Goal: Obtain resource: Download file/media

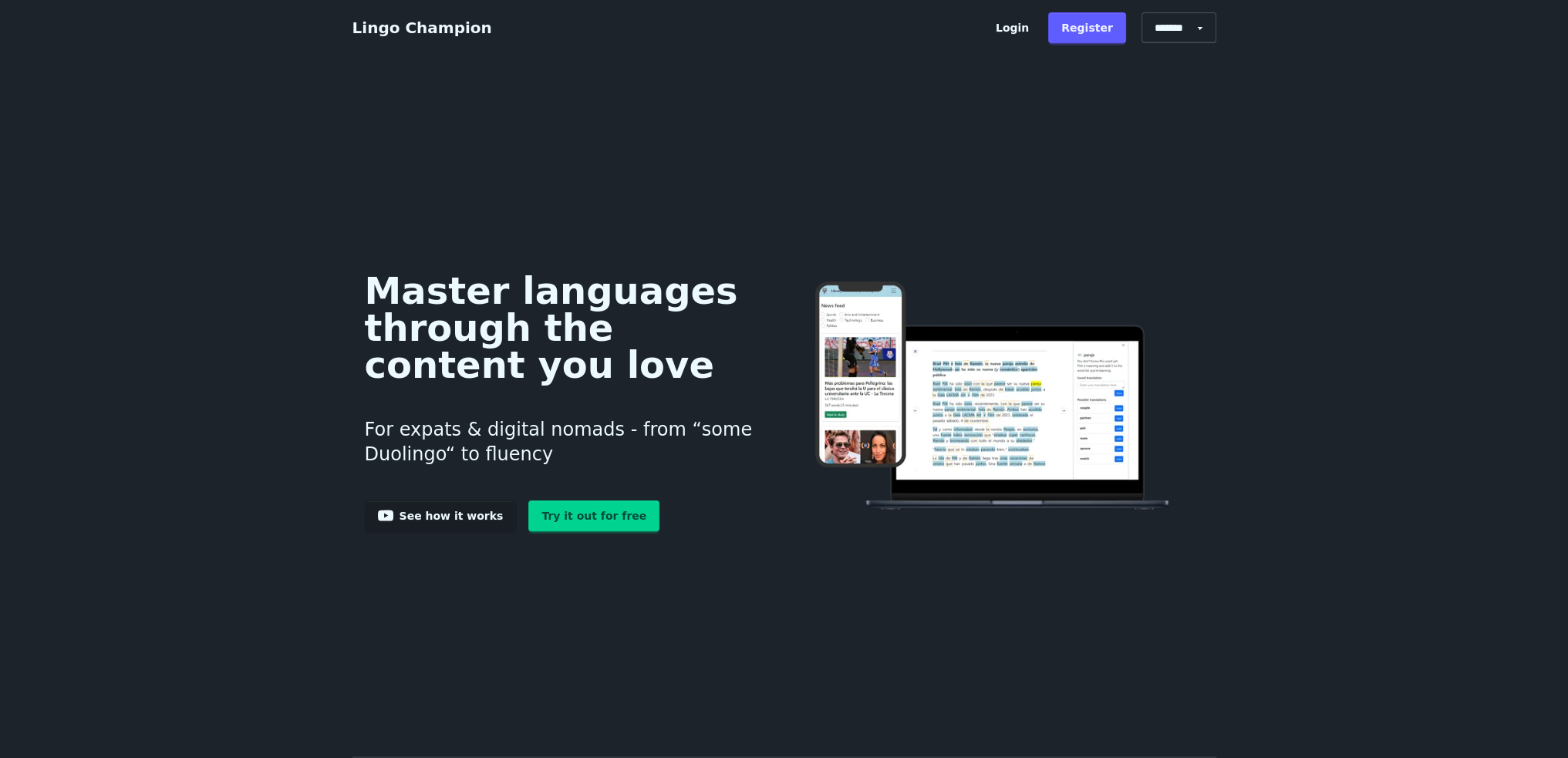
click at [1023, 28] on link "Login" at bounding box center [1012, 28] width 60 height 31
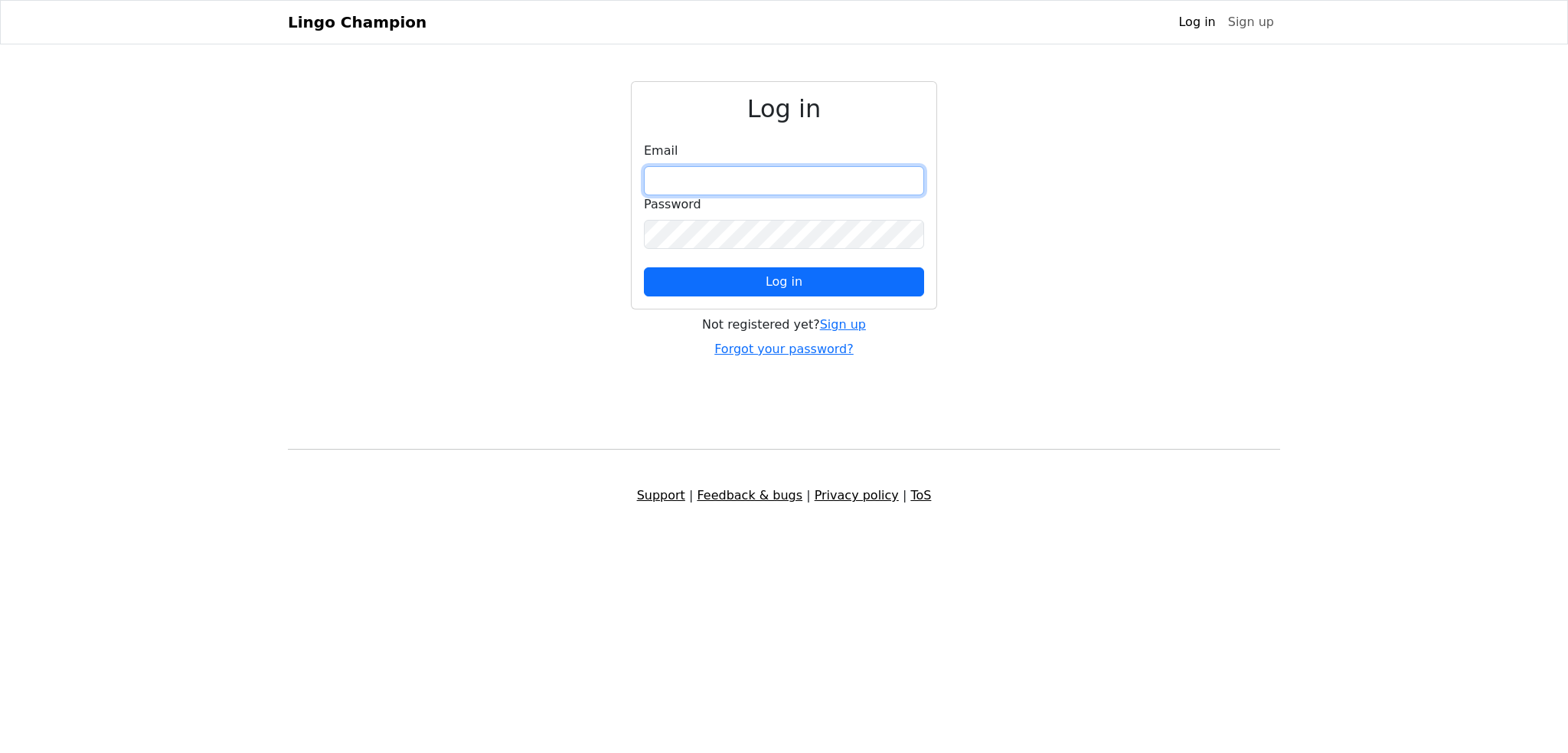
click at [826, 179] on input "email" at bounding box center [784, 181] width 280 height 29
type input "**********"
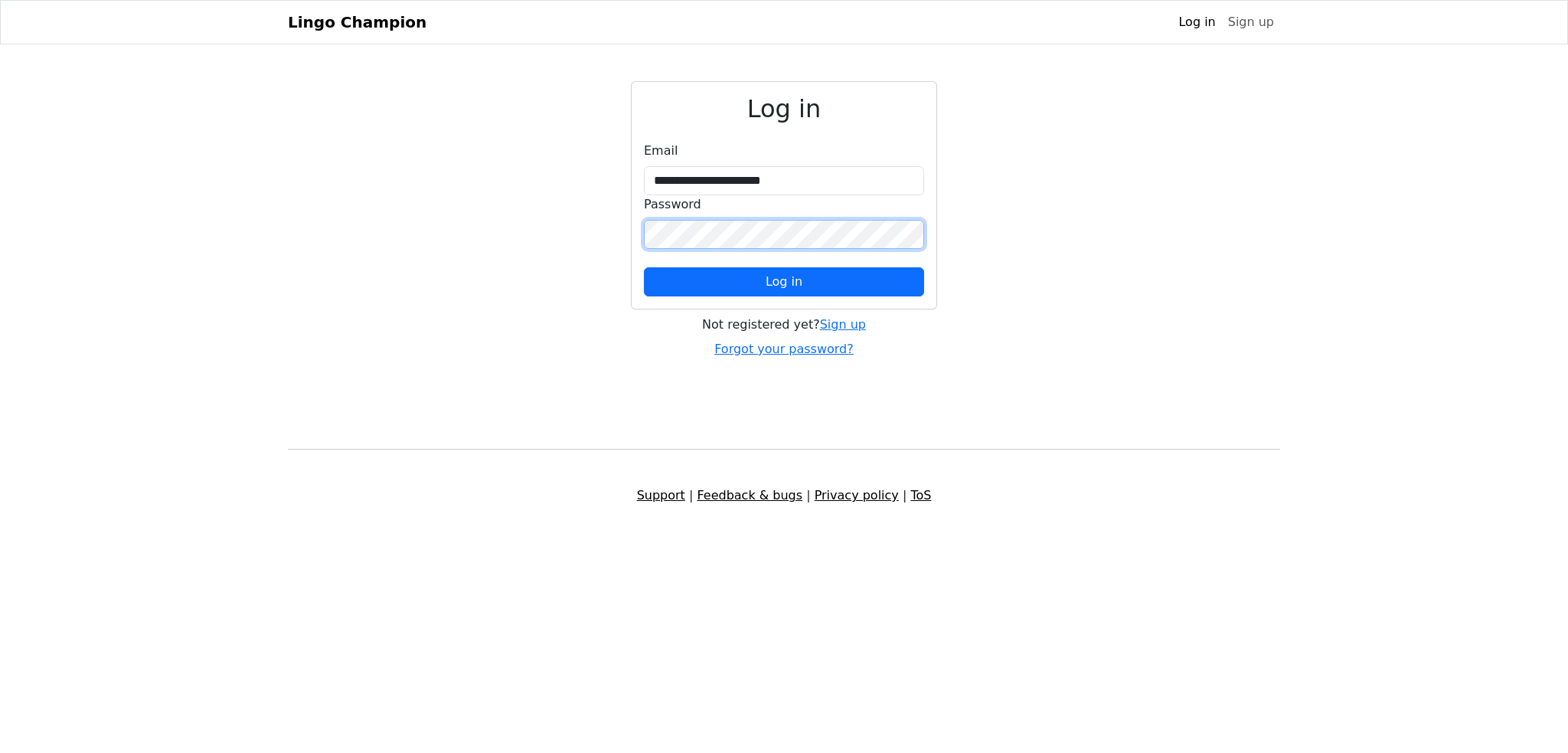
click at [644, 268] on button "Log in" at bounding box center [784, 282] width 280 height 29
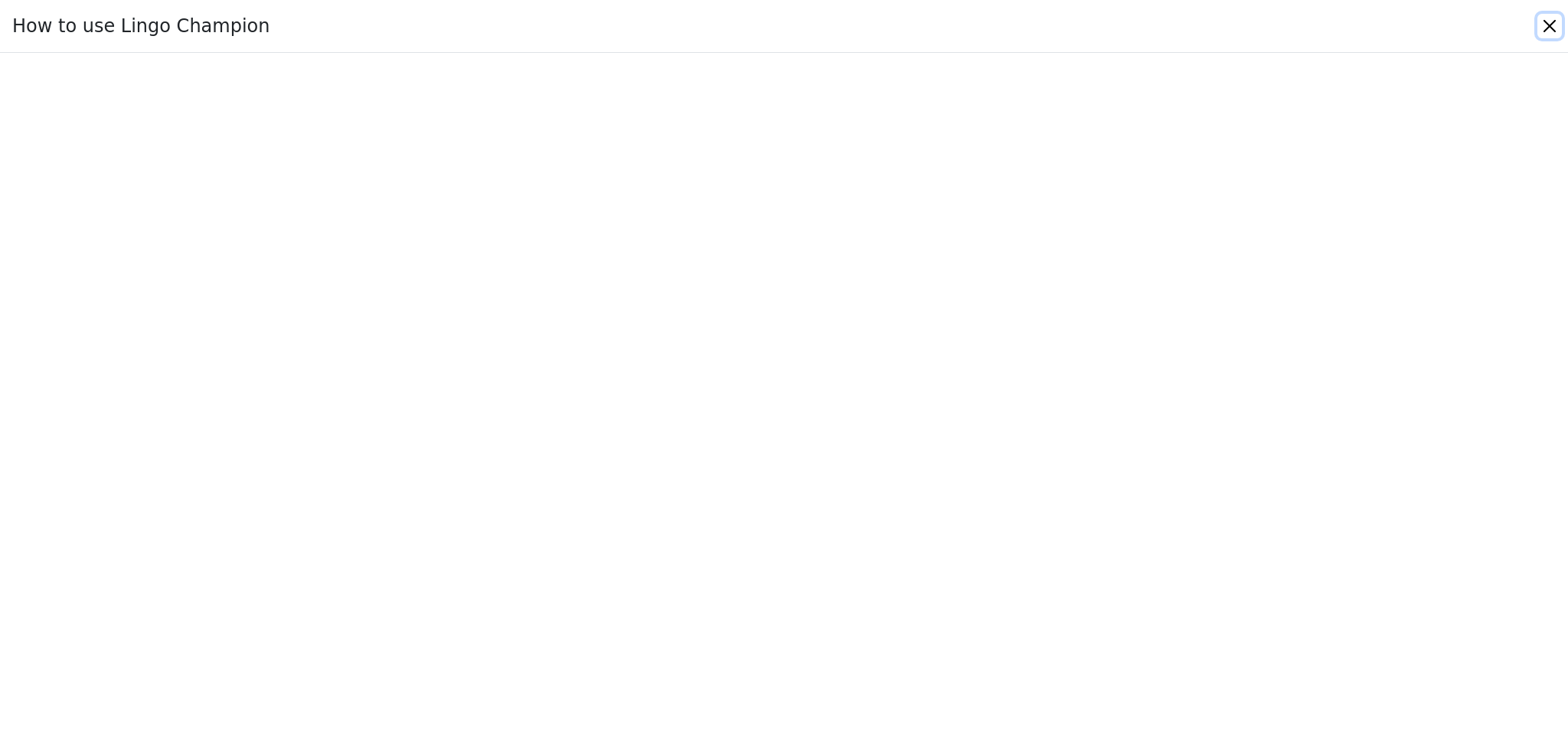
click at [1548, 26] on button "Close" at bounding box center [1550, 25] width 24 height 24
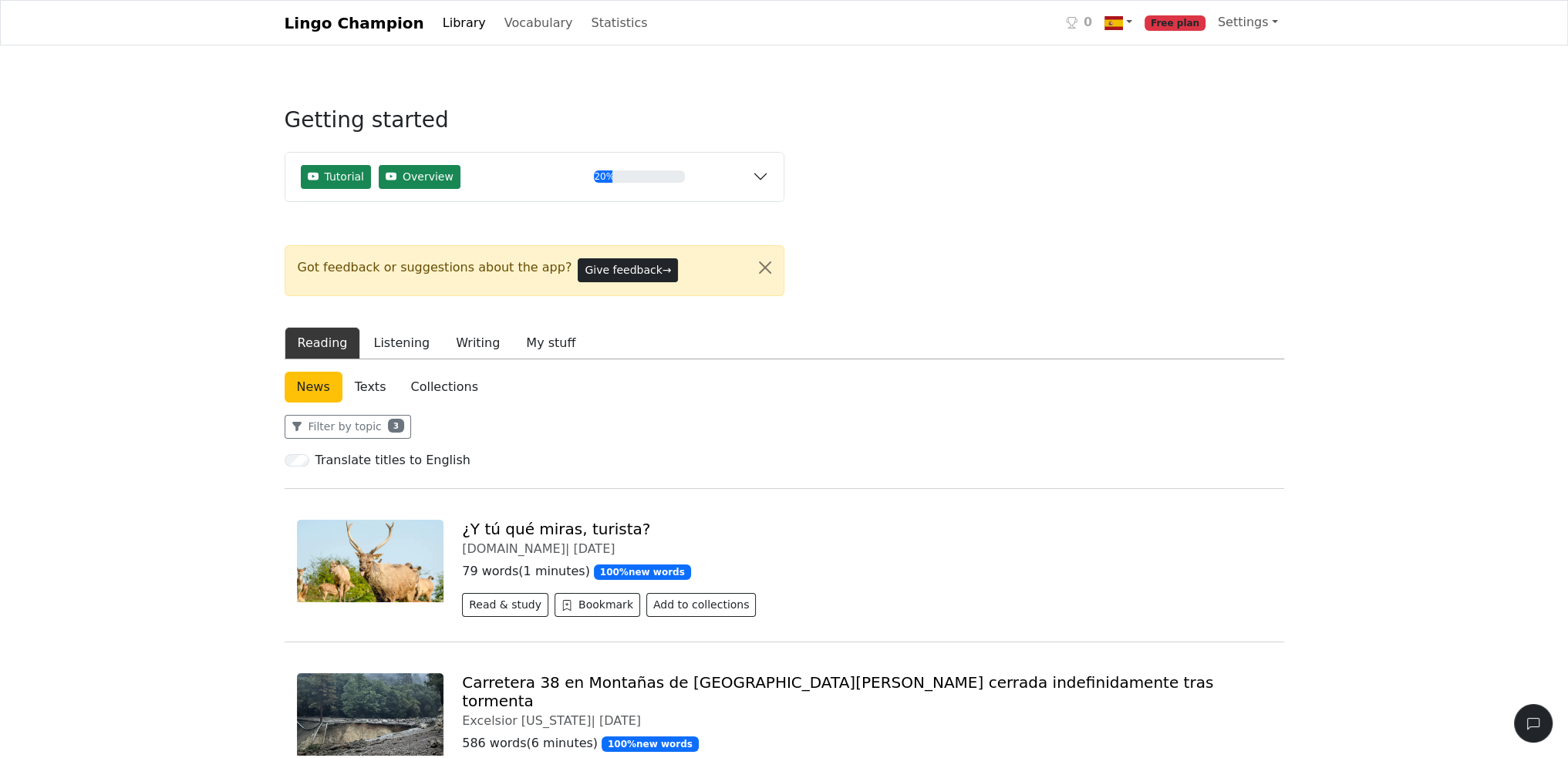
click at [443, 29] on link "Library" at bounding box center [464, 23] width 56 height 31
click at [444, 25] on link "Library" at bounding box center [464, 23] width 56 height 31
click at [1283, 13] on link "Settings" at bounding box center [1248, 22] width 72 height 31
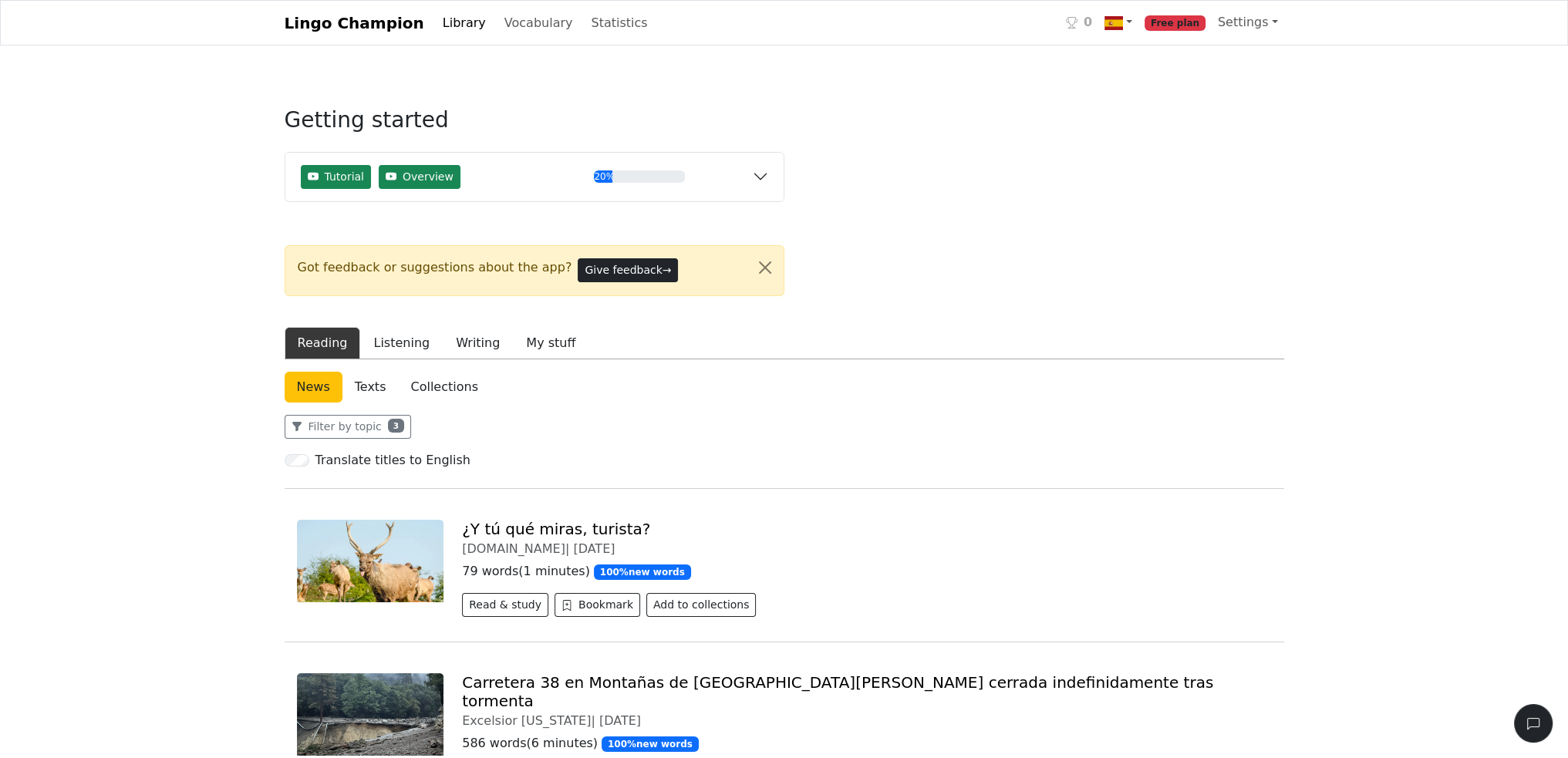
click at [445, 27] on link "Library" at bounding box center [464, 23] width 56 height 31
click at [446, 26] on link "Library" at bounding box center [464, 23] width 56 height 31
click at [774, 263] on button "Close alert" at bounding box center [765, 268] width 37 height 43
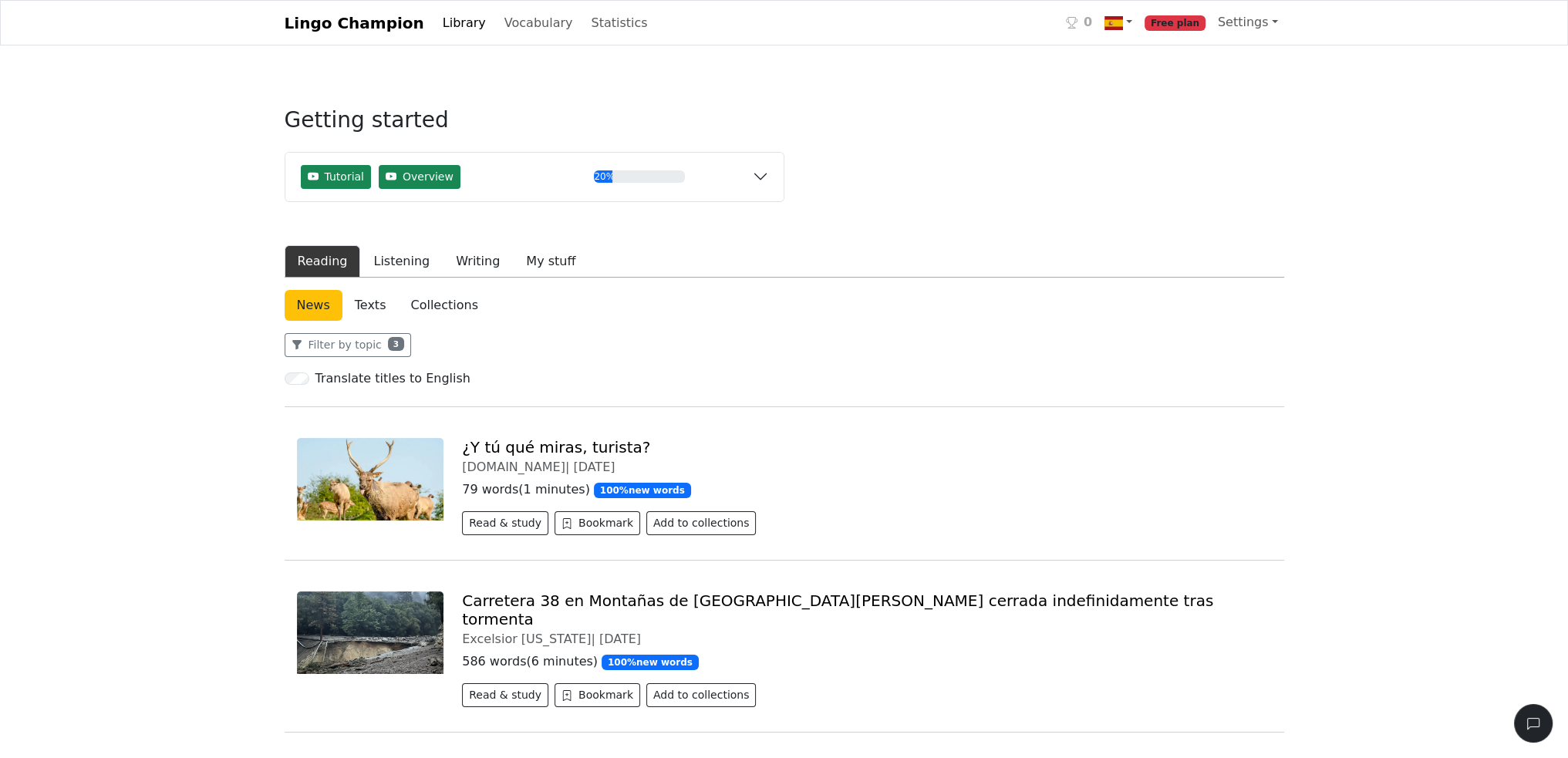
click at [358, 307] on link "Texts" at bounding box center [370, 305] width 56 height 31
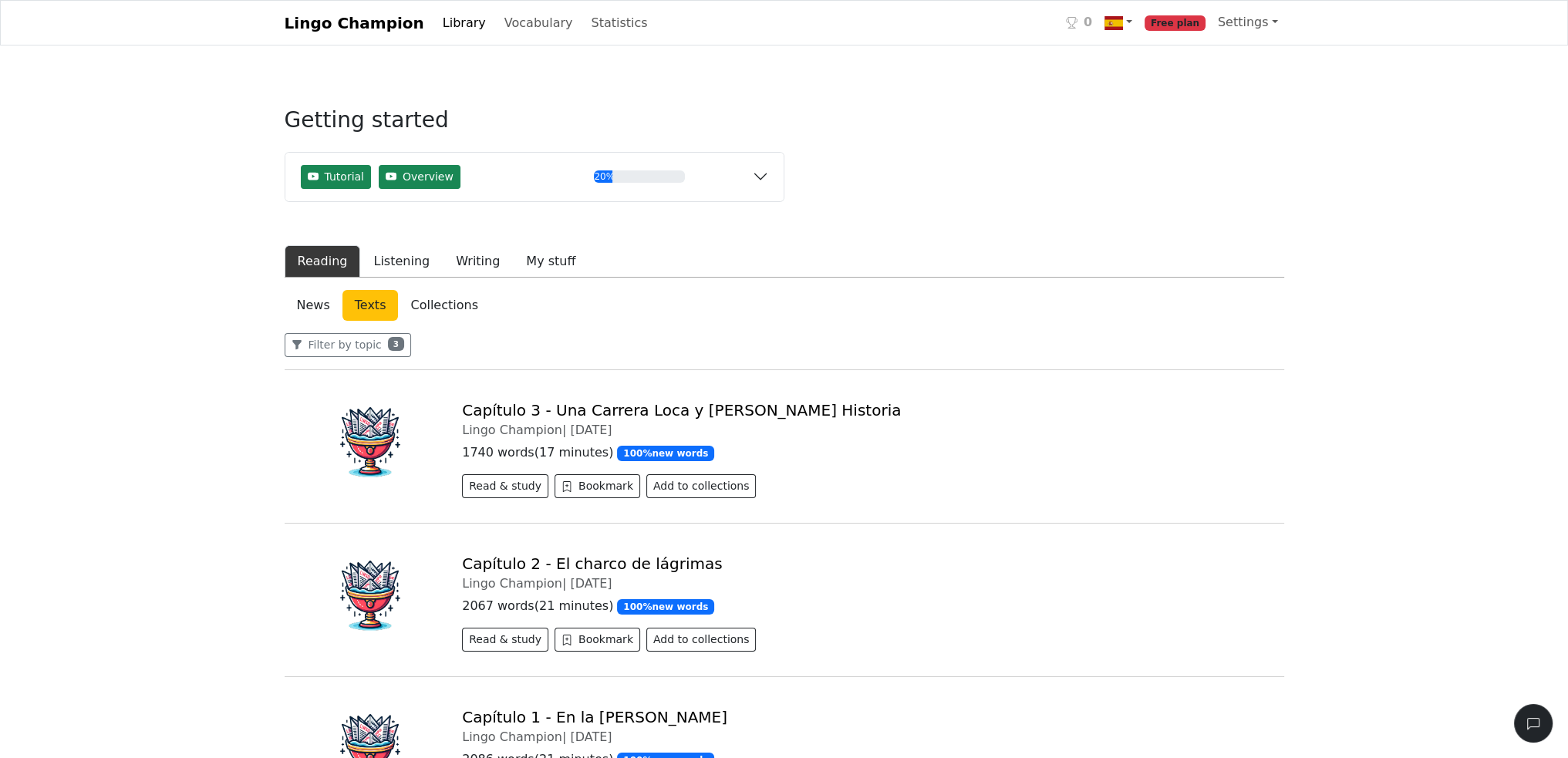
click at [428, 307] on link "Collections" at bounding box center [443, 305] width 91 height 31
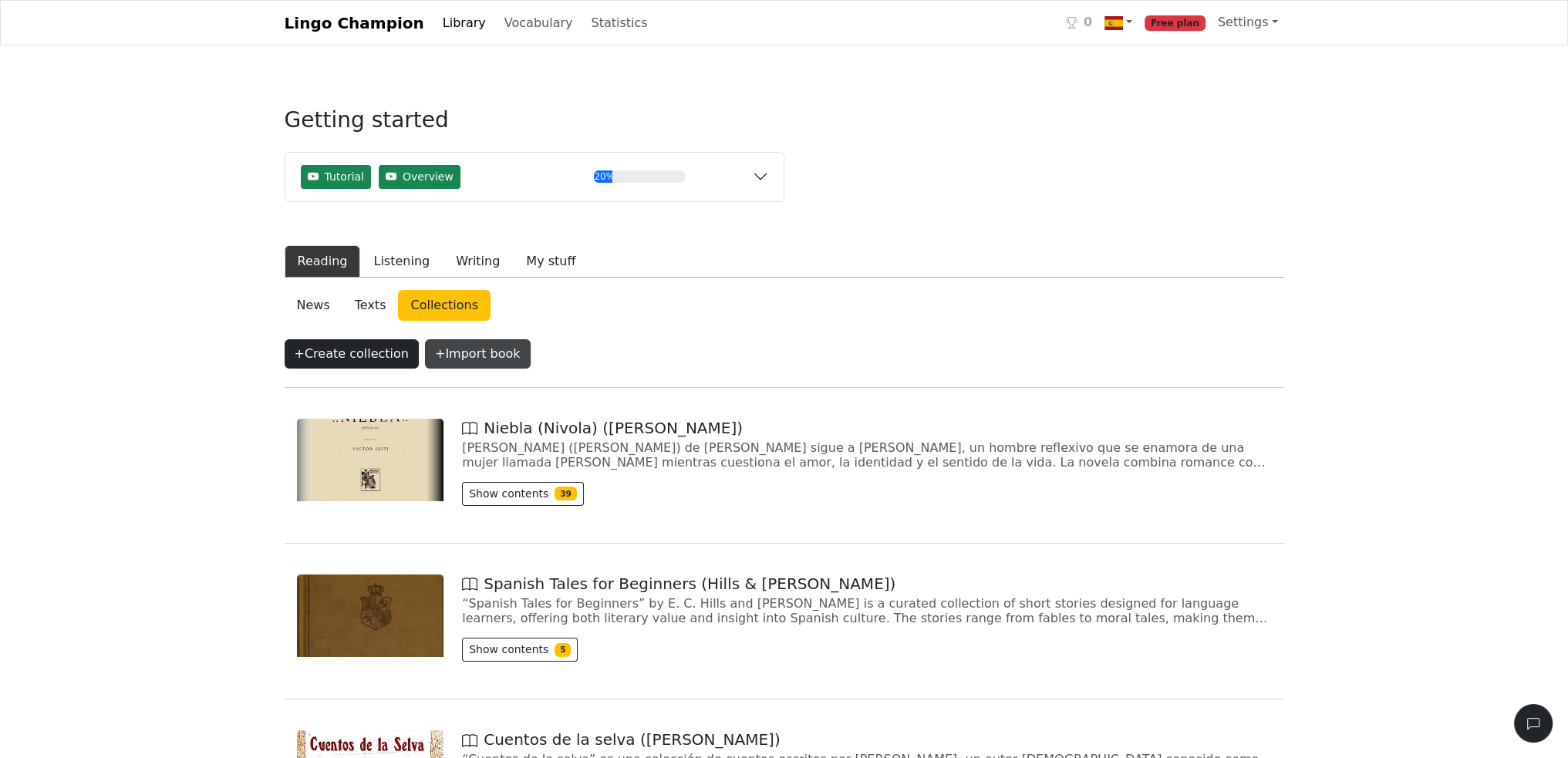
click at [463, 351] on button "+ Import book" at bounding box center [478, 354] width 106 height 29
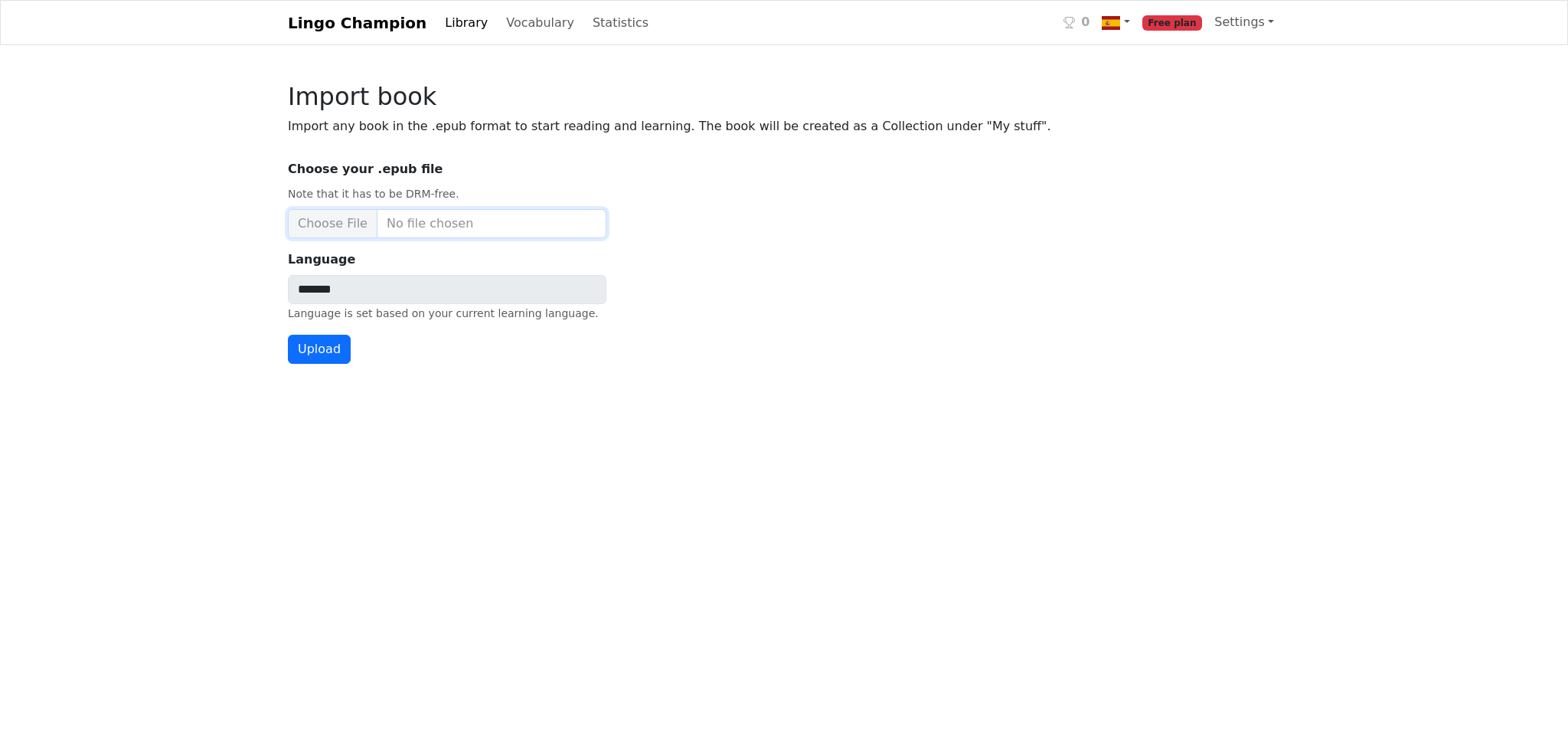
click at [349, 229] on input "Choose your .epub file Note that it has to be DRM-free." at bounding box center [447, 223] width 319 height 29
type input "**********"
click at [324, 351] on button "Upload" at bounding box center [320, 349] width 63 height 29
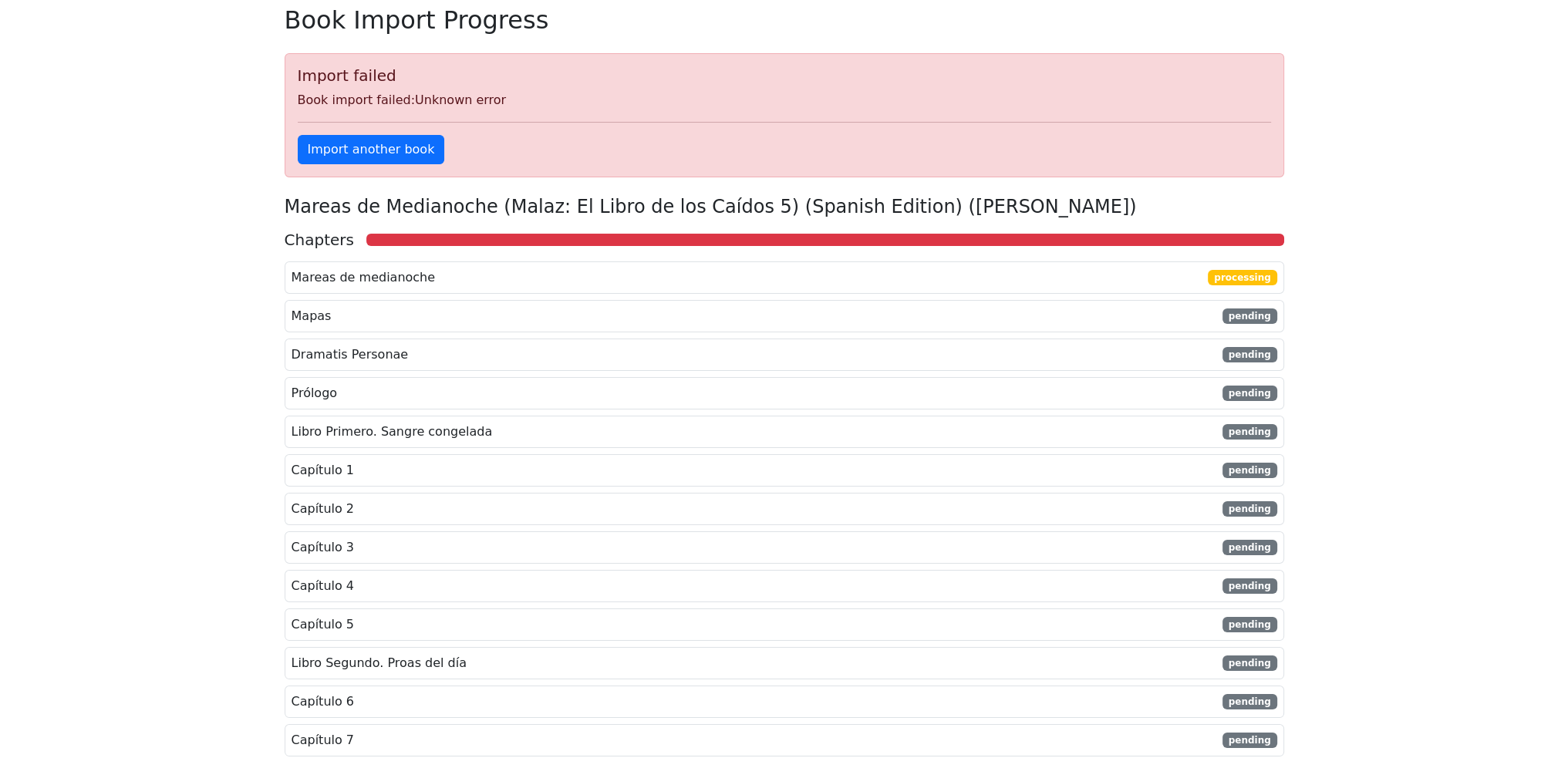
scroll to position [77, 0]
click at [389, 156] on link "Import another book" at bounding box center [371, 149] width 147 height 29
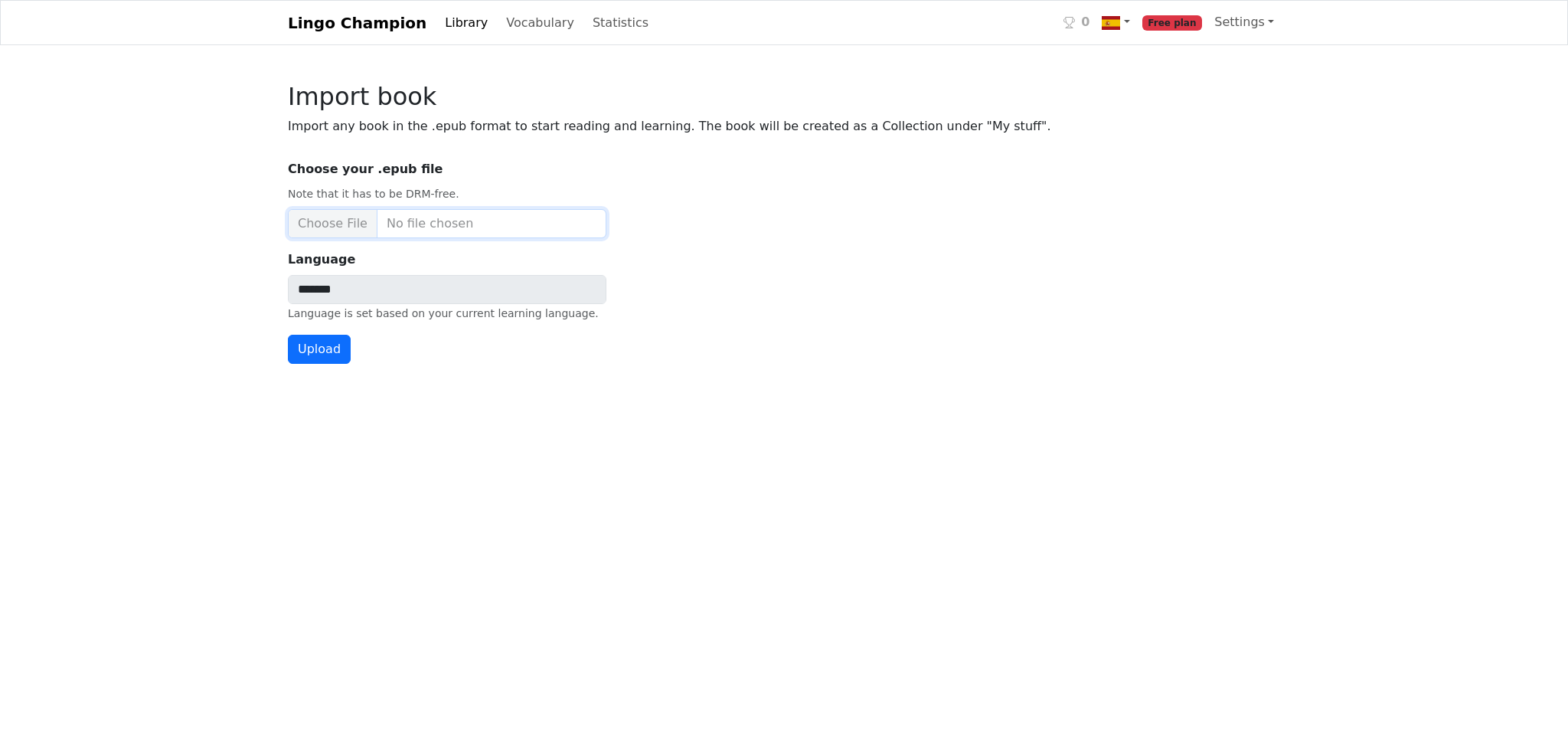
click at [424, 230] on input "Choose your .epub file Note that it has to be DRM-free." at bounding box center [447, 223] width 319 height 29
type input "**********"
click at [321, 350] on button "Upload" at bounding box center [320, 349] width 63 height 29
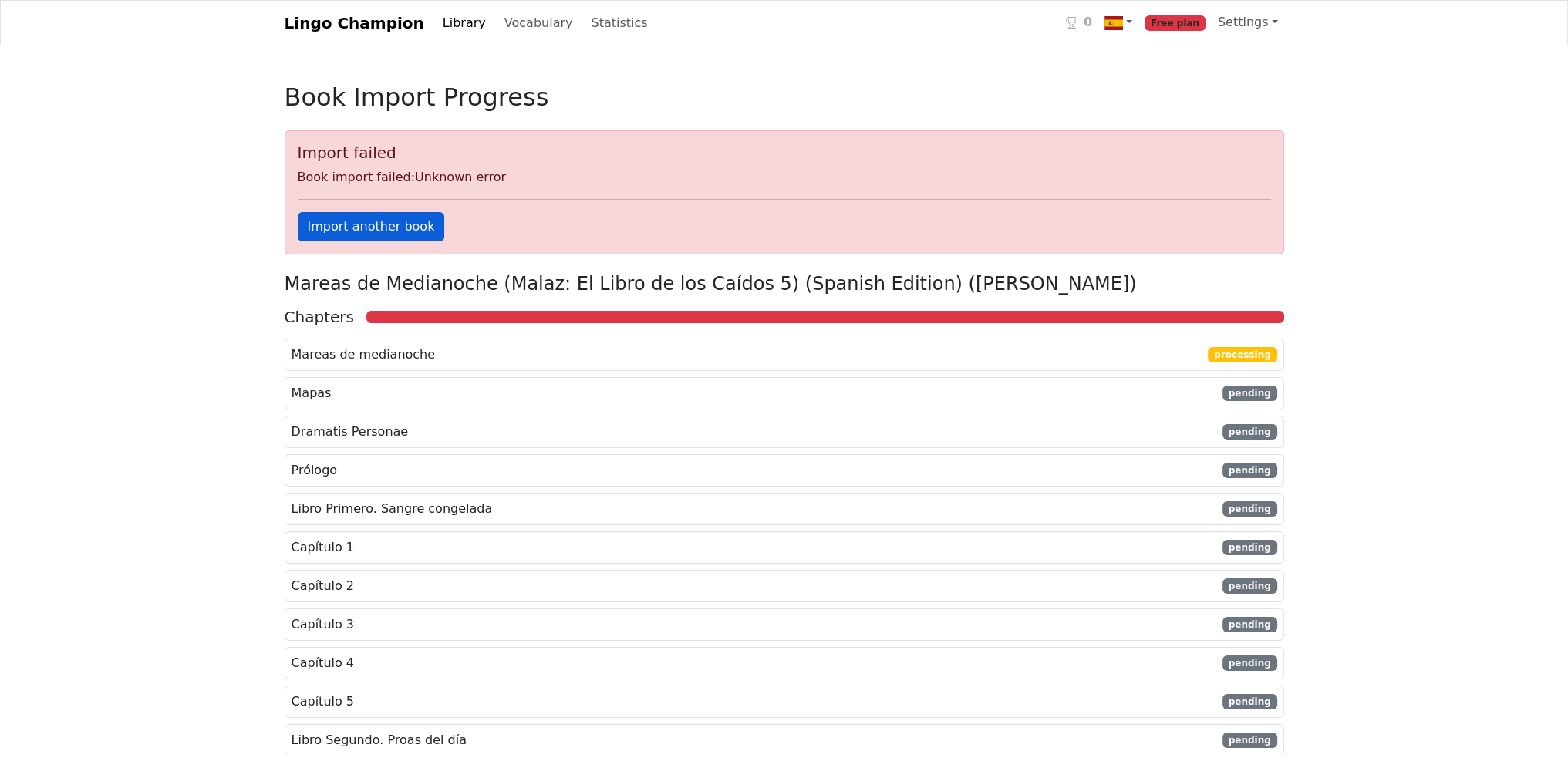
click at [385, 222] on link "Import another book" at bounding box center [371, 226] width 147 height 29
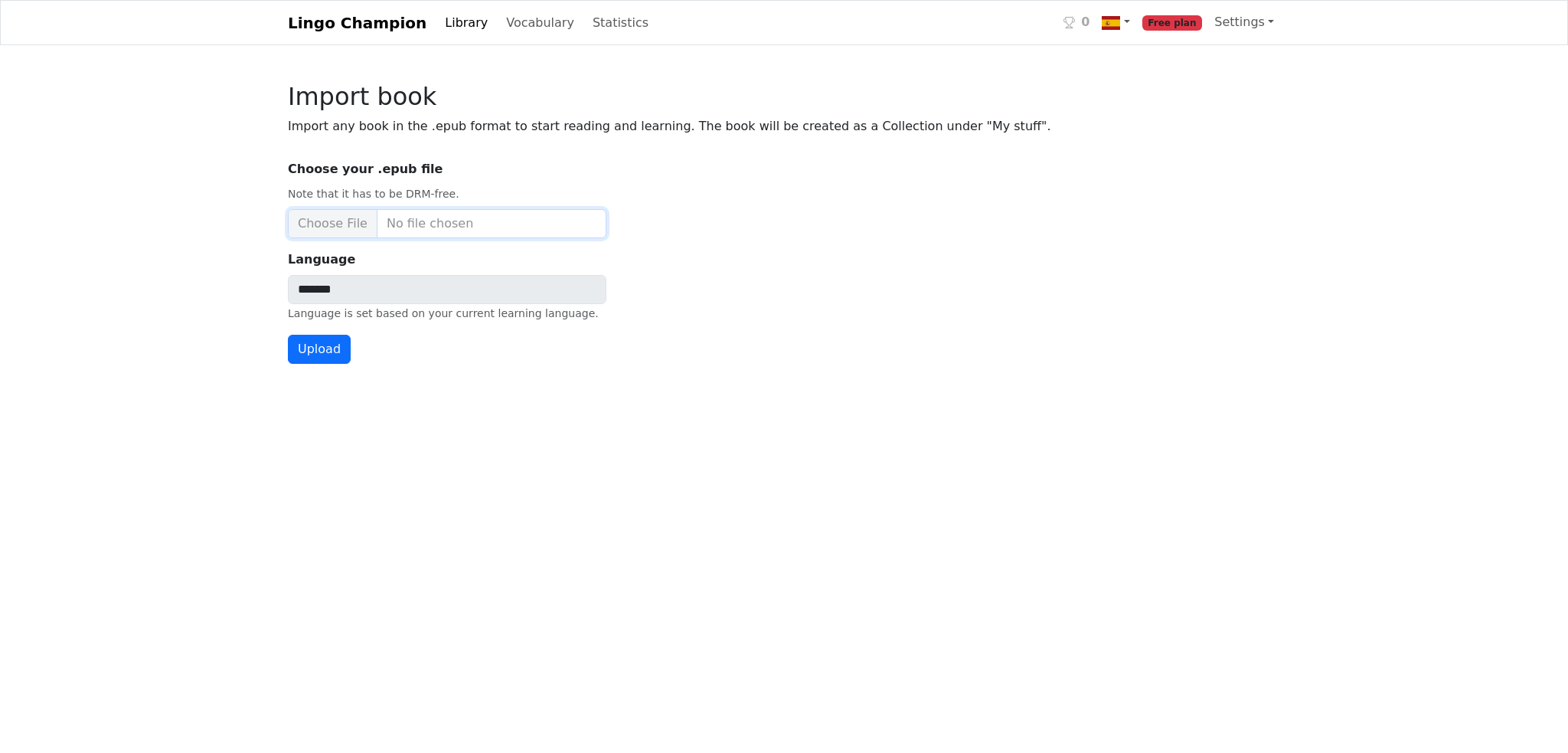
click at [399, 226] on input "Choose your .epub file Note that it has to be DRM-free." at bounding box center [447, 223] width 319 height 29
click at [320, 346] on button "Upload" at bounding box center [320, 349] width 63 height 29
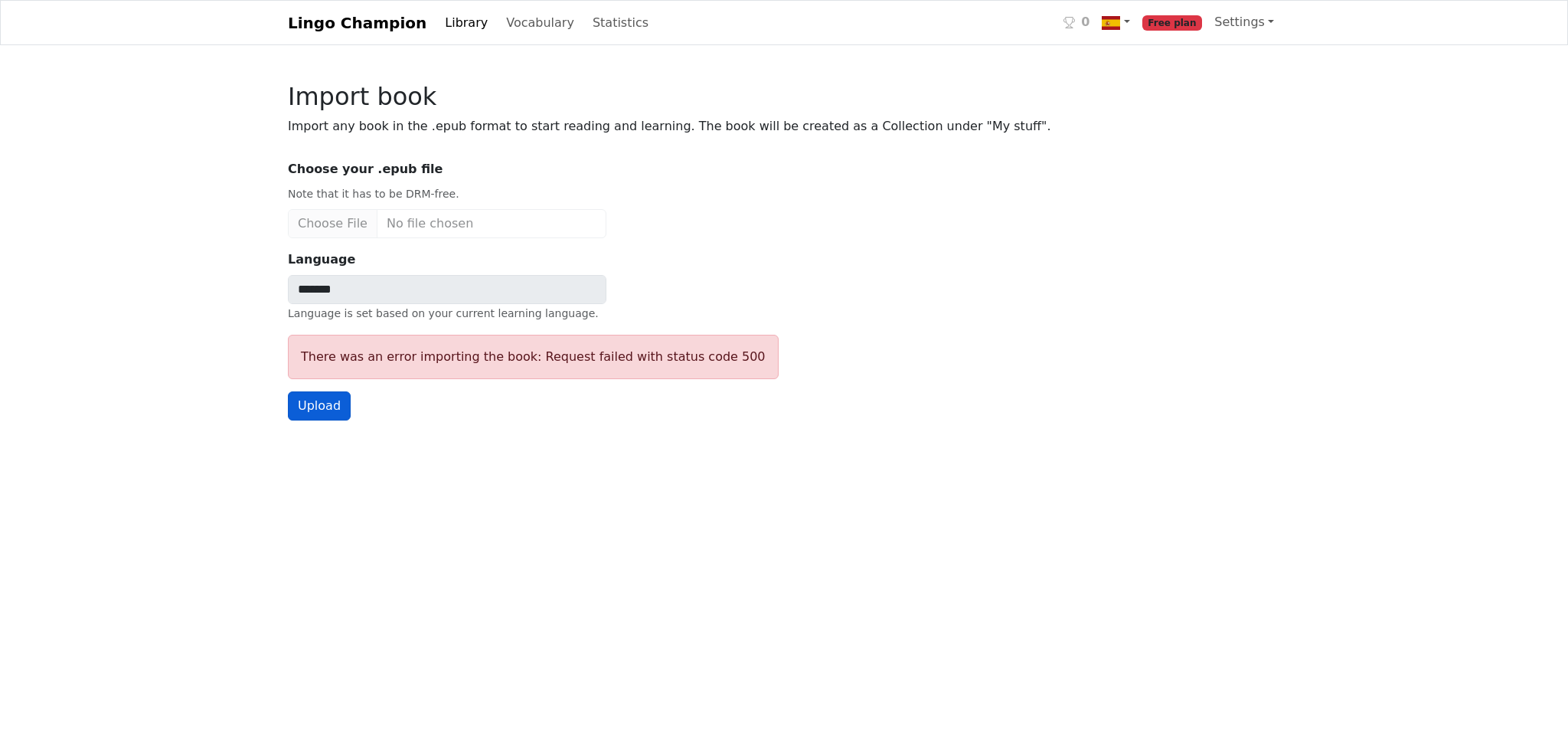
click at [325, 411] on button "Upload" at bounding box center [320, 406] width 63 height 29
click at [453, 231] on input "Choose your .epub file Note that it has to be DRM-free." at bounding box center [447, 223] width 319 height 29
type input "**********"
click at [311, 404] on button "Upload" at bounding box center [320, 406] width 63 height 29
click at [1269, 30] on link "Settings" at bounding box center [1244, 22] width 72 height 31
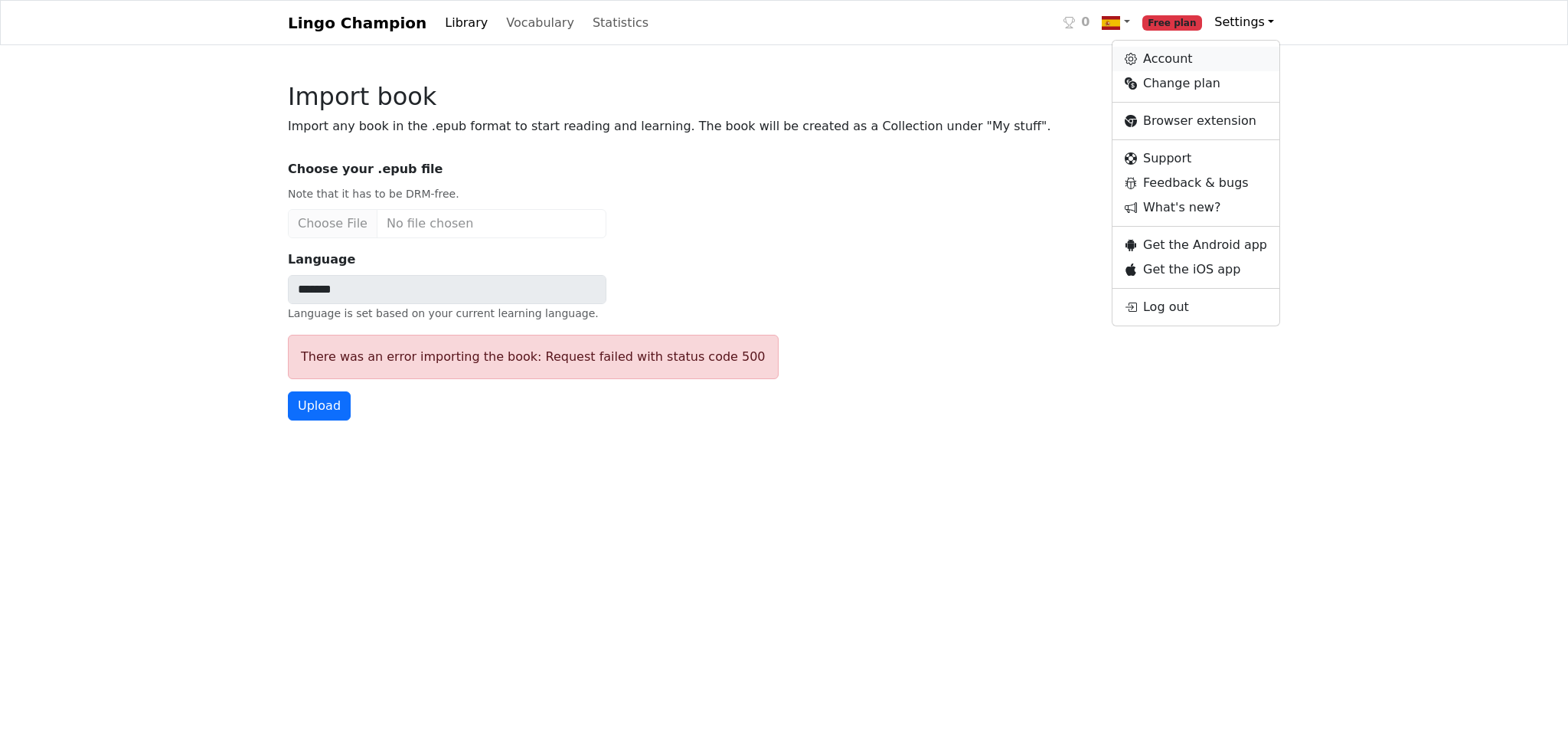
click at [1194, 66] on link "Account" at bounding box center [1196, 58] width 167 height 24
select select "**********"
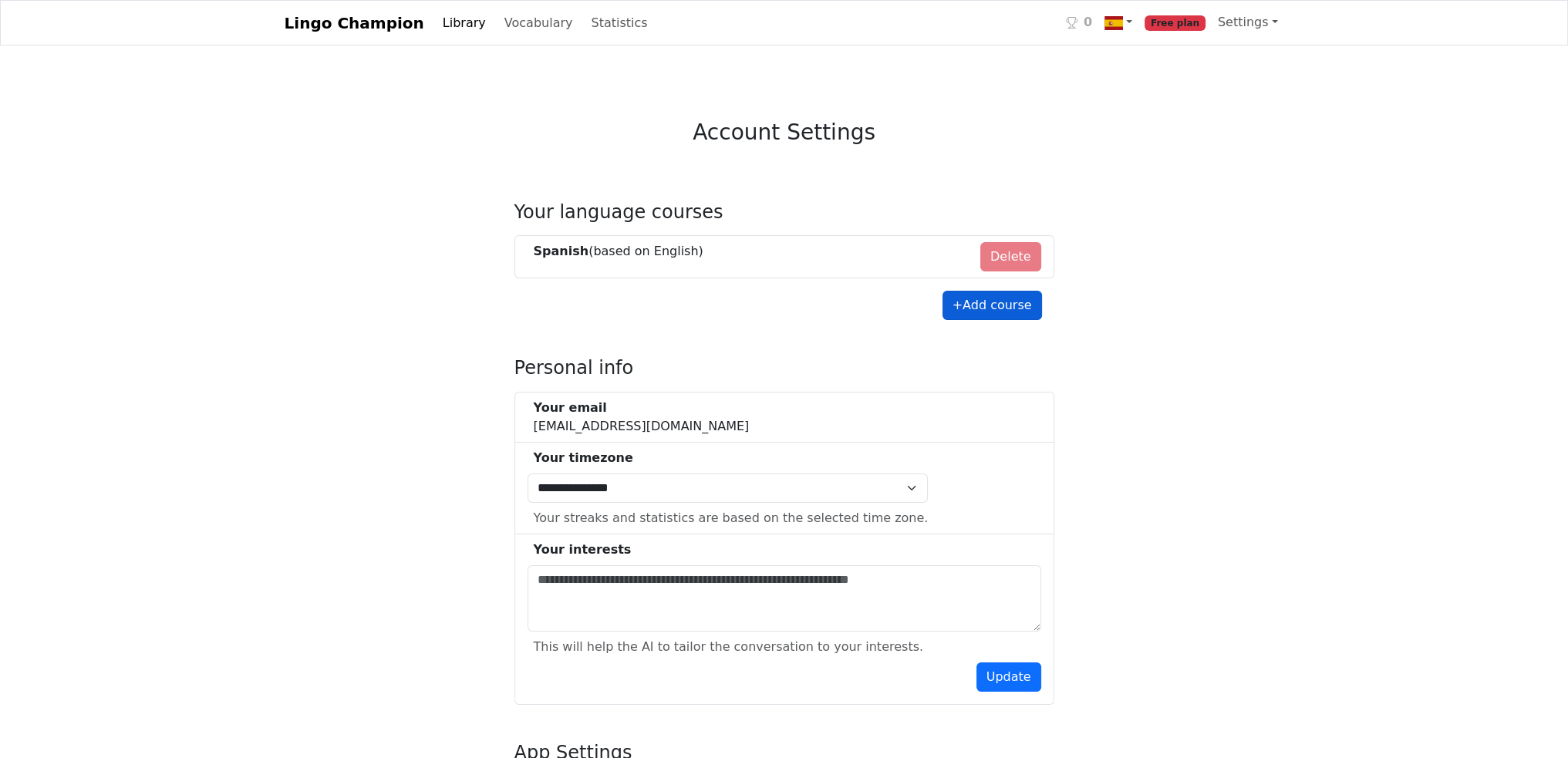
click at [997, 307] on button "+ Add course" at bounding box center [992, 305] width 99 height 29
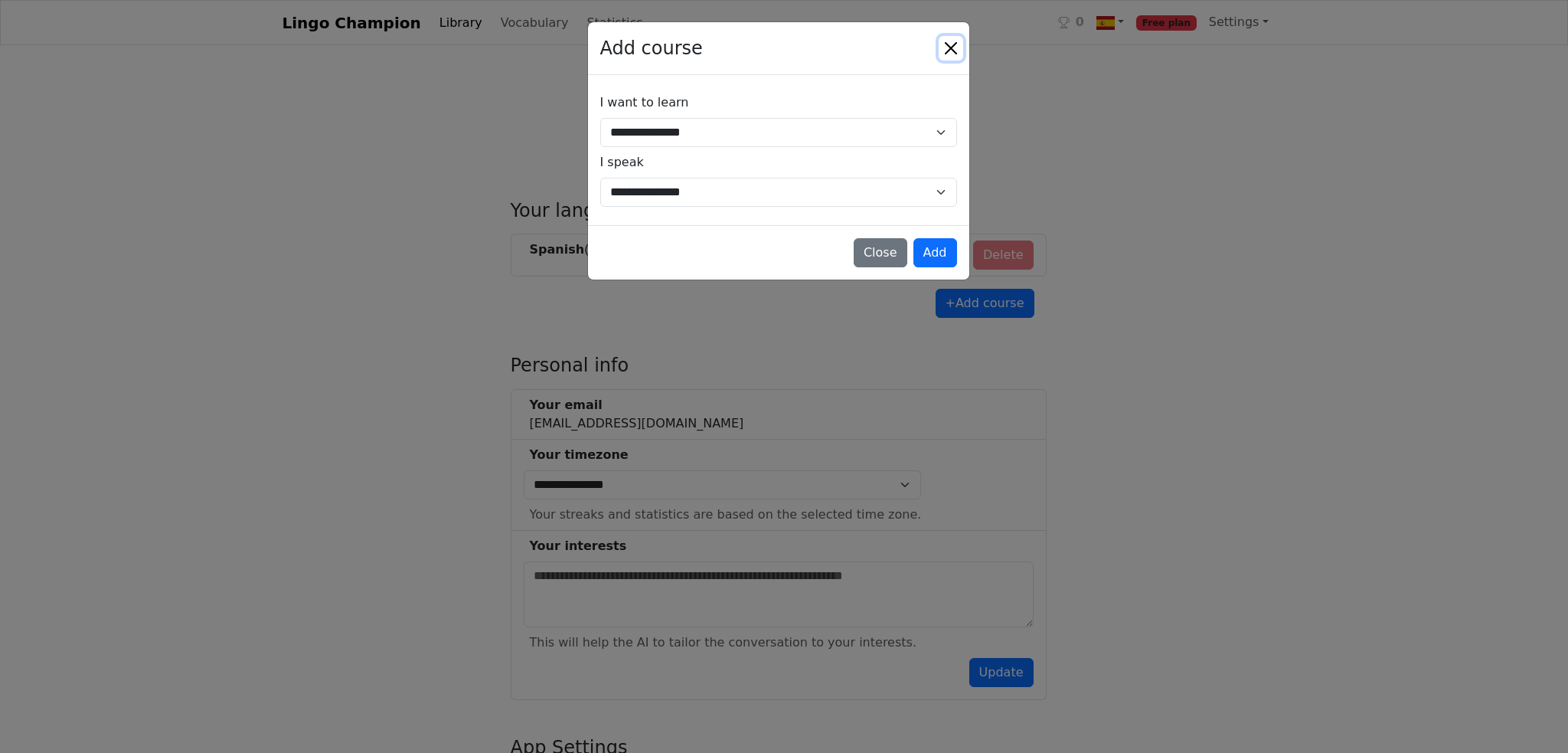
click at [946, 45] on button "Close" at bounding box center [951, 48] width 24 height 24
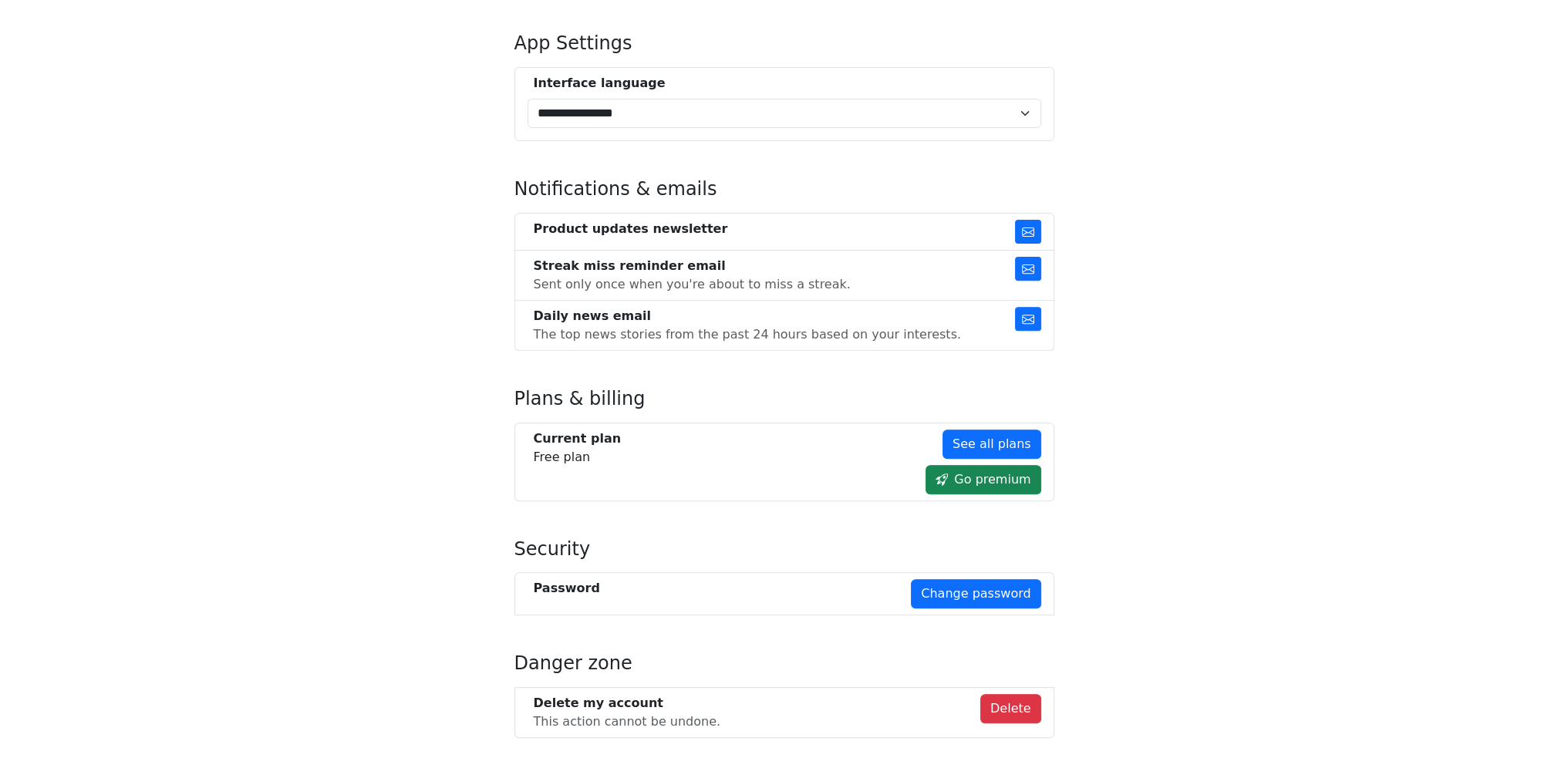
scroll to position [770, 0]
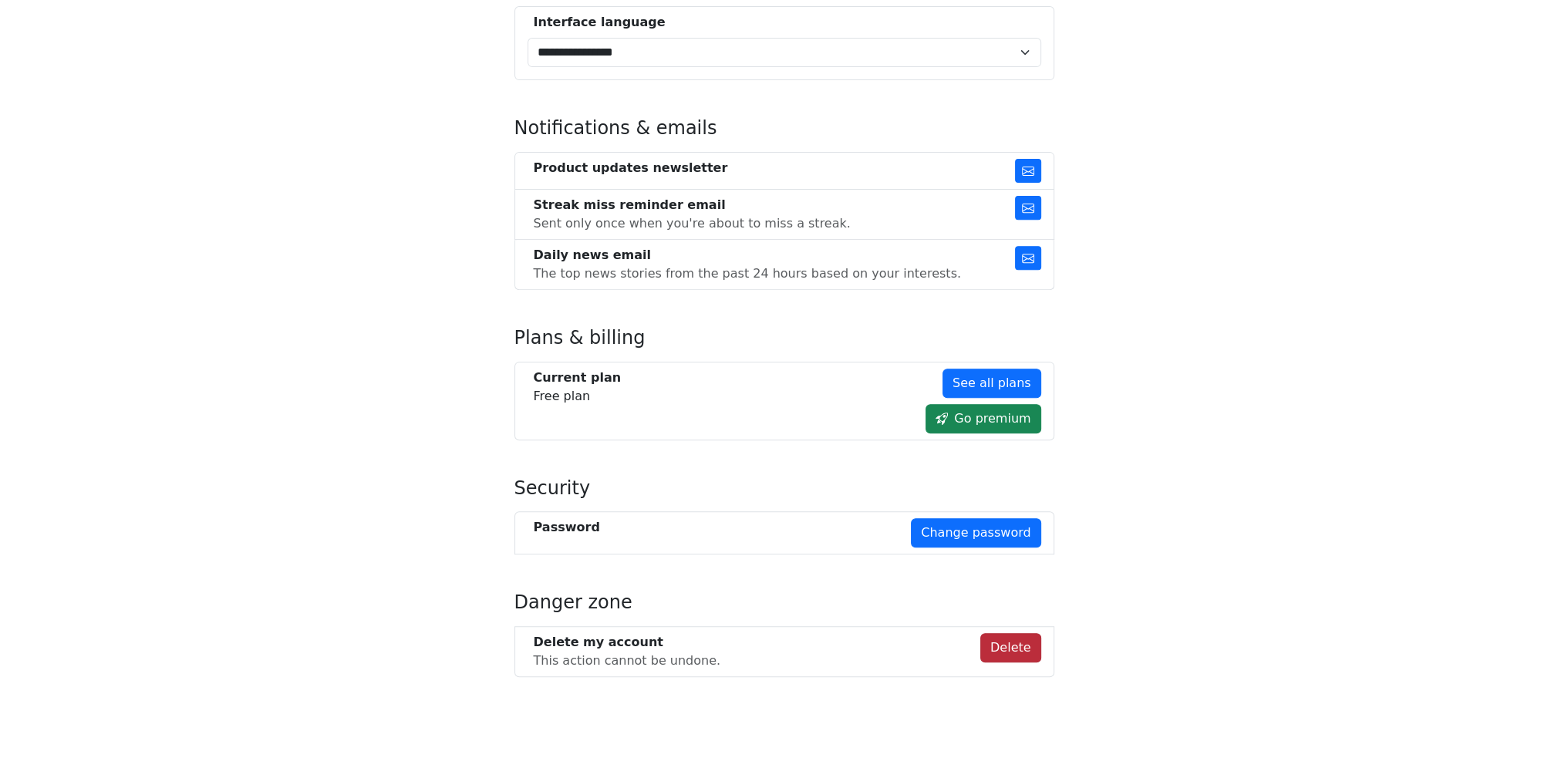
click at [1002, 644] on button "Delete" at bounding box center [1010, 648] width 61 height 29
